Goal: Check status

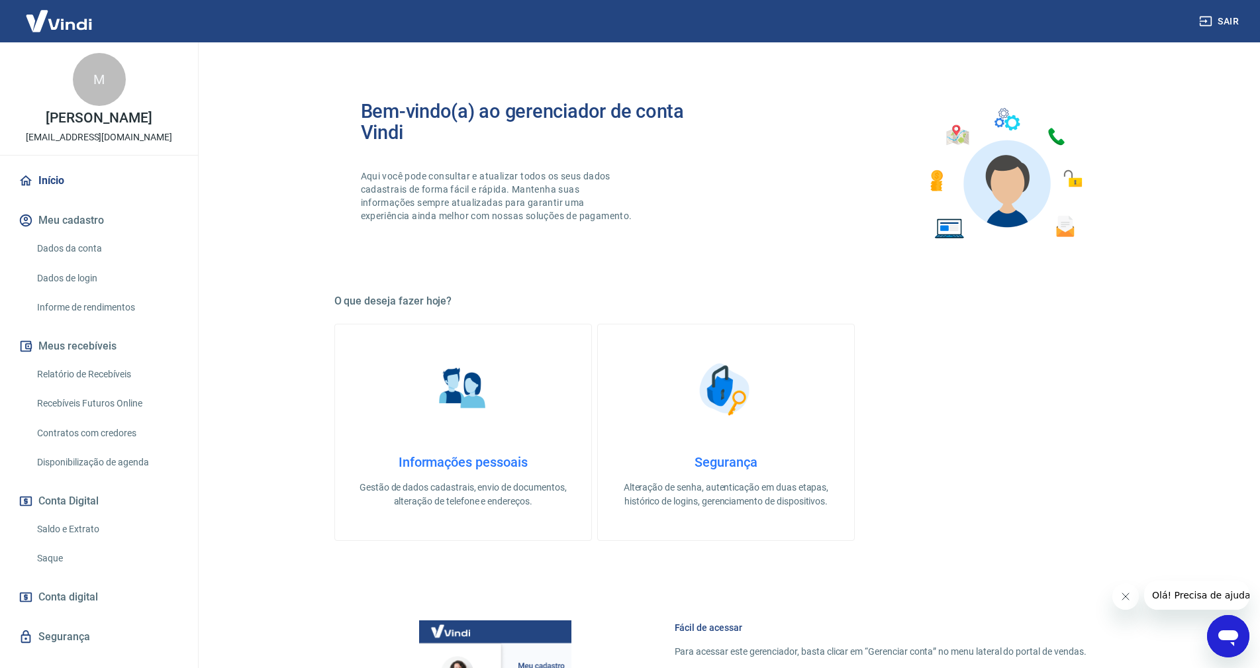
click at [74, 527] on link "Saldo e Extrato" at bounding box center [107, 529] width 150 height 27
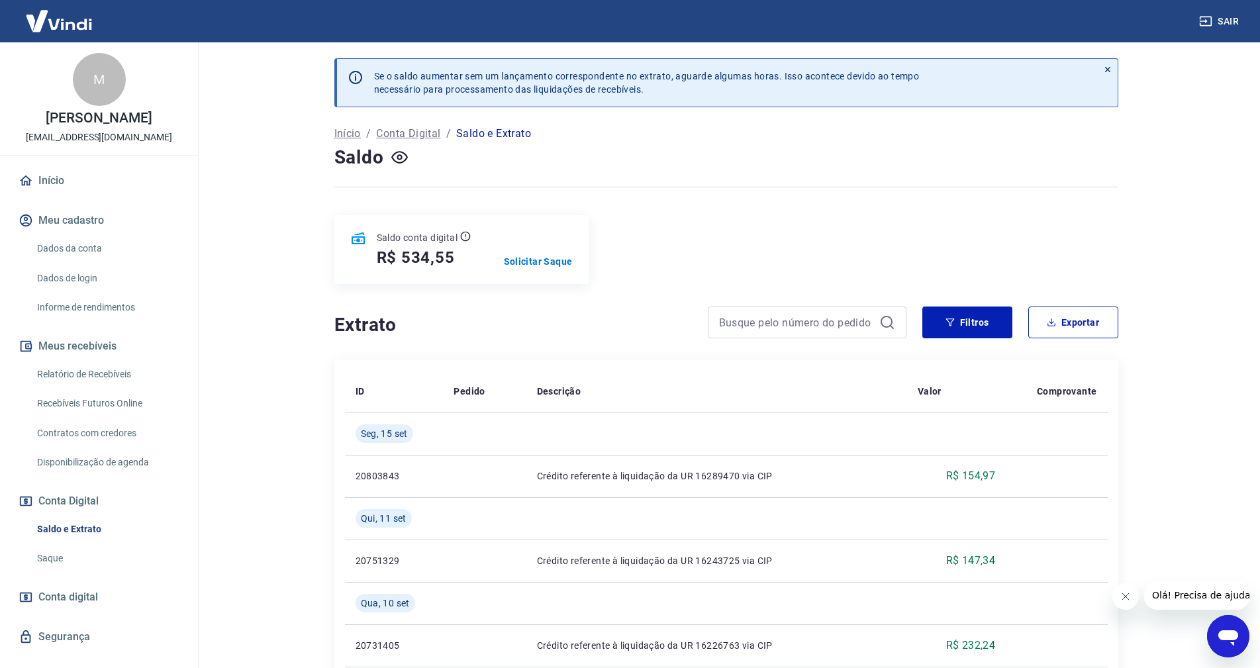
click at [106, 396] on link "Recebíveis Futuros Online" at bounding box center [107, 403] width 150 height 27
